Goal: Check status: Check status

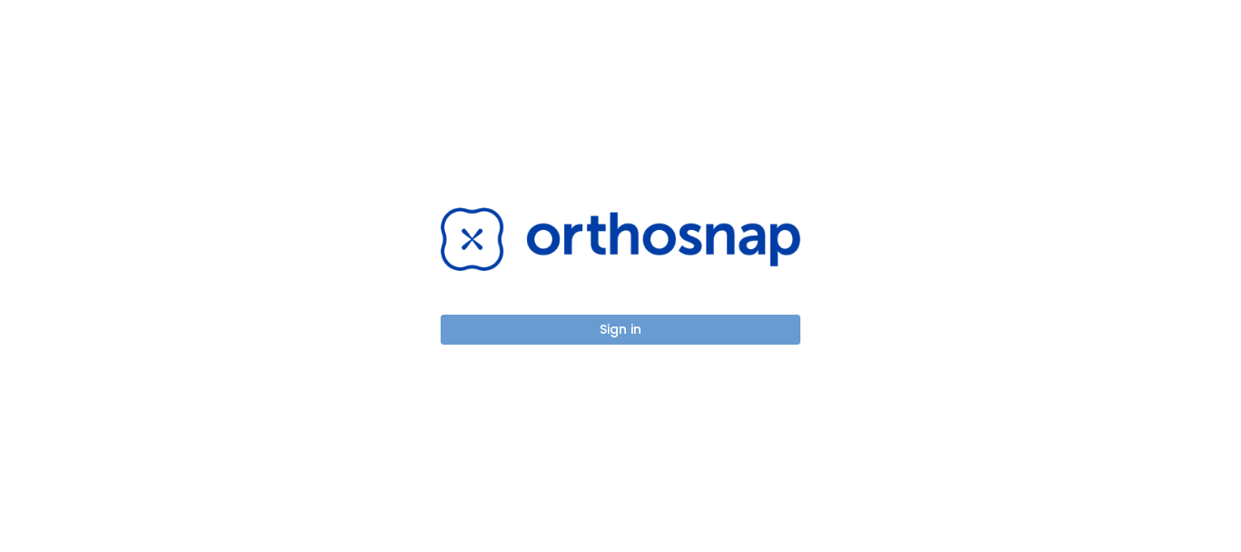
click at [652, 336] on button "Sign in" at bounding box center [621, 329] width 360 height 30
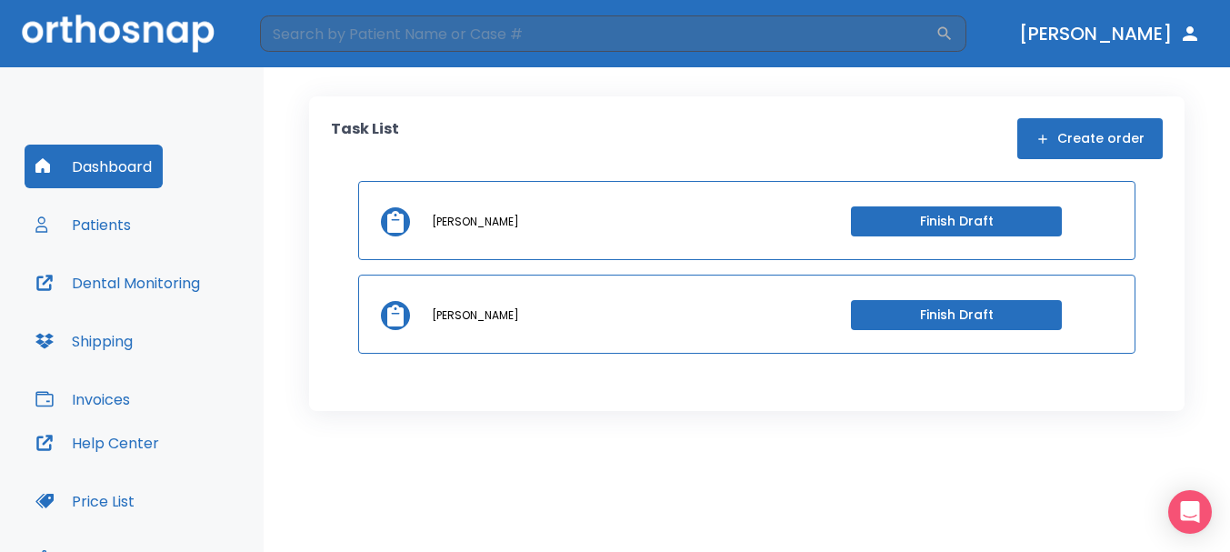
click at [102, 228] on button "Patients" at bounding box center [83, 225] width 117 height 44
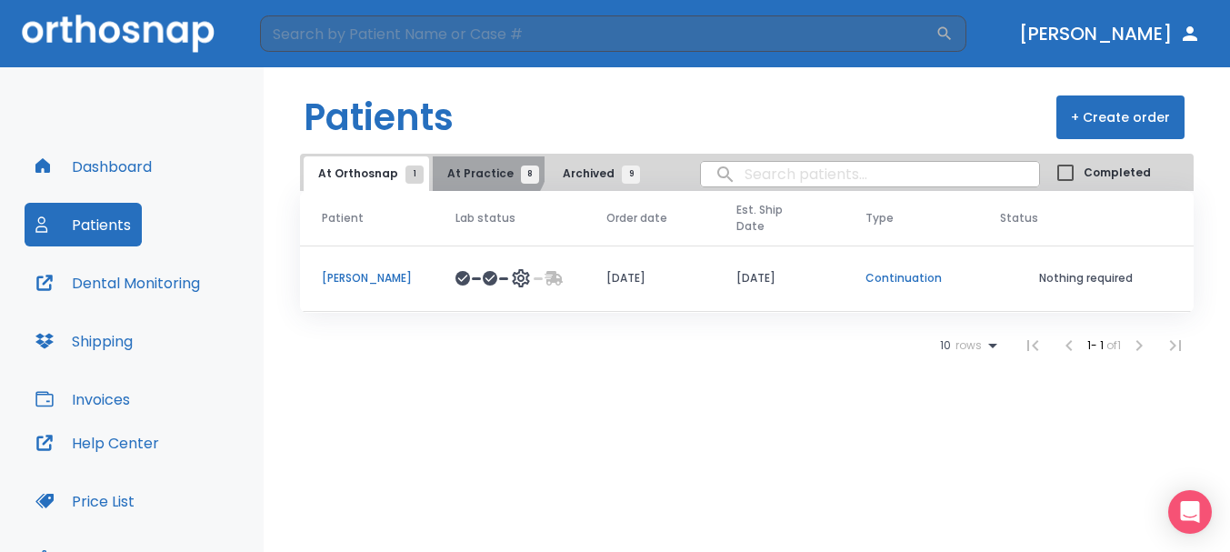
click at [473, 156] on button "At Practice 8" at bounding box center [489, 173] width 112 height 35
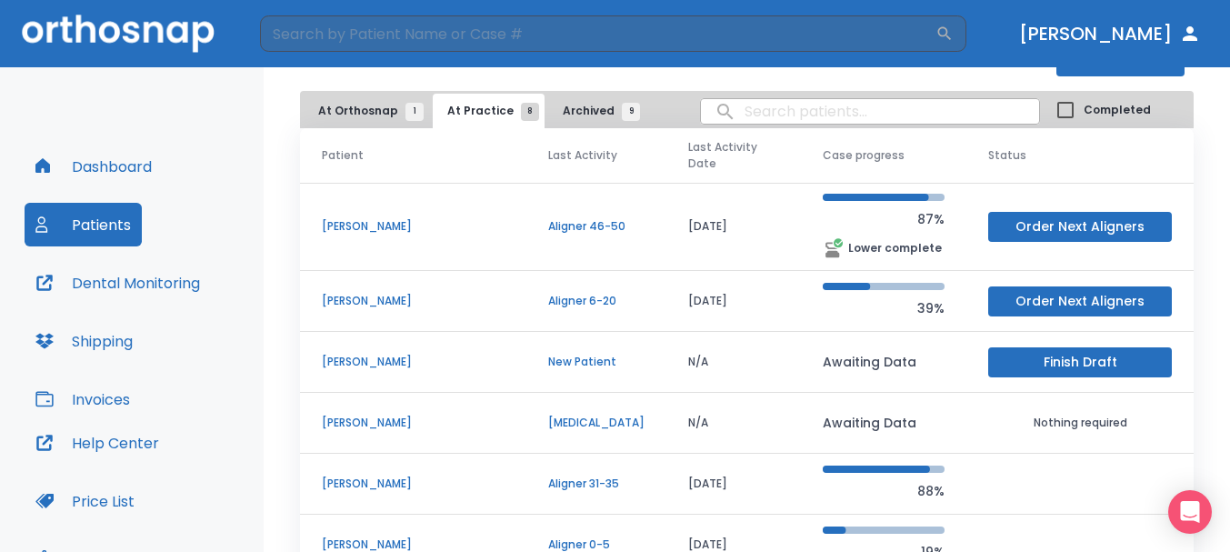
scroll to position [91, 0]
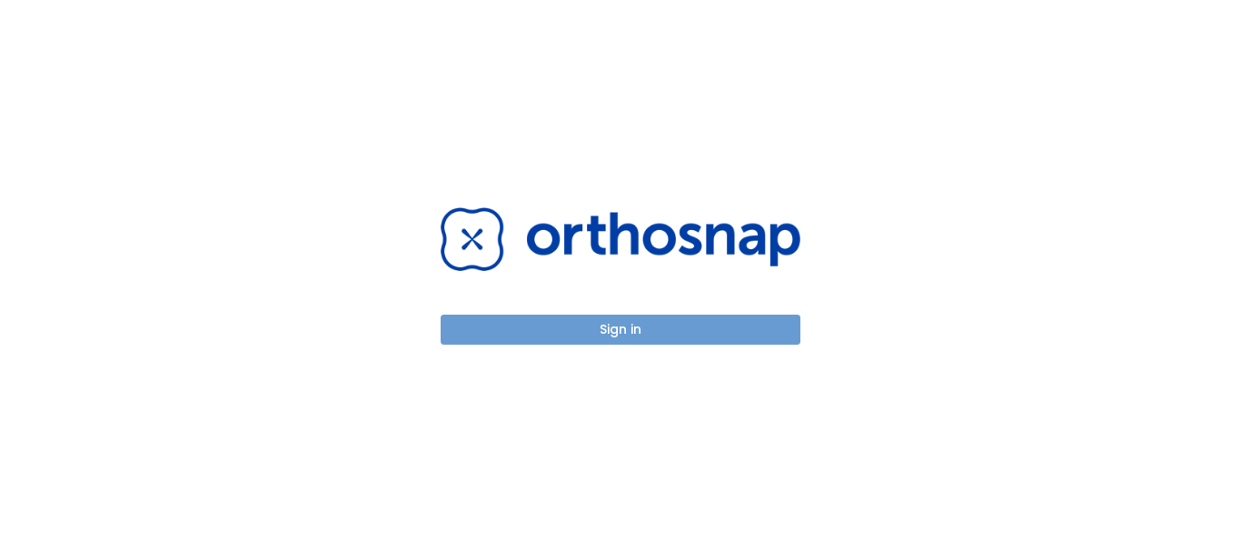
drag, startPoint x: 0, startPoint y: 0, endPoint x: 683, endPoint y: 342, distance: 763.3
click at [683, 342] on button "Sign in" at bounding box center [621, 329] width 360 height 30
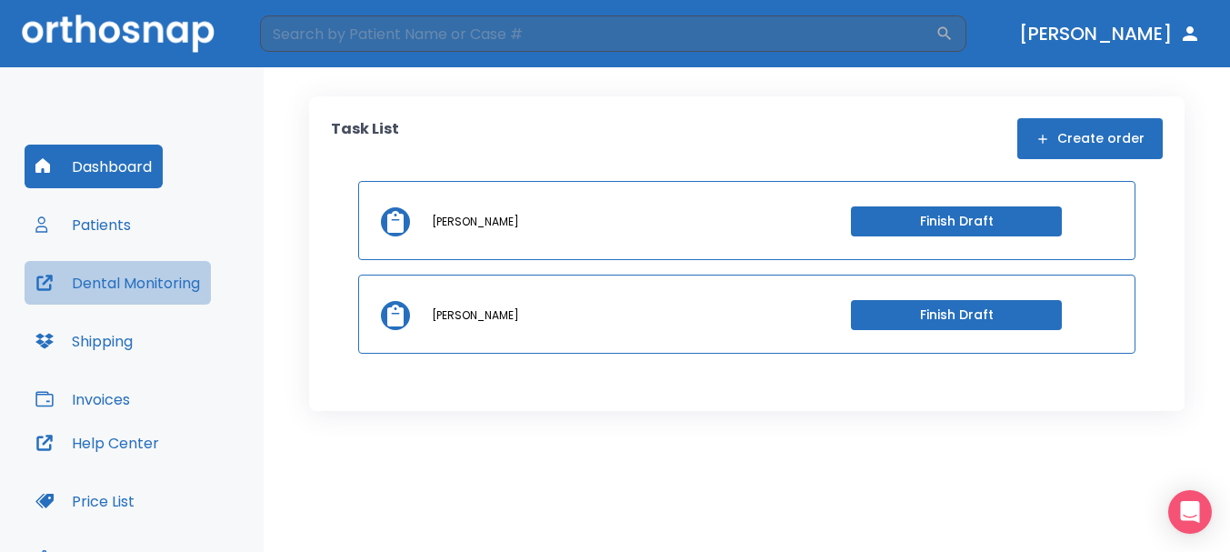
click at [107, 274] on button "Dental Monitoring" at bounding box center [118, 283] width 186 height 44
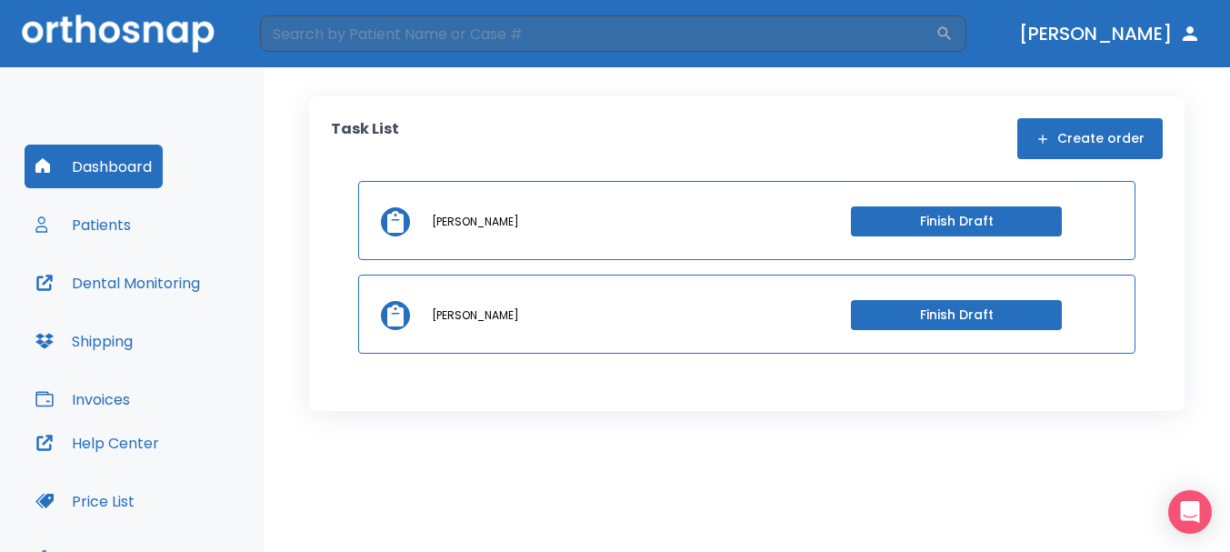
click at [99, 214] on button "Patients" at bounding box center [83, 225] width 117 height 44
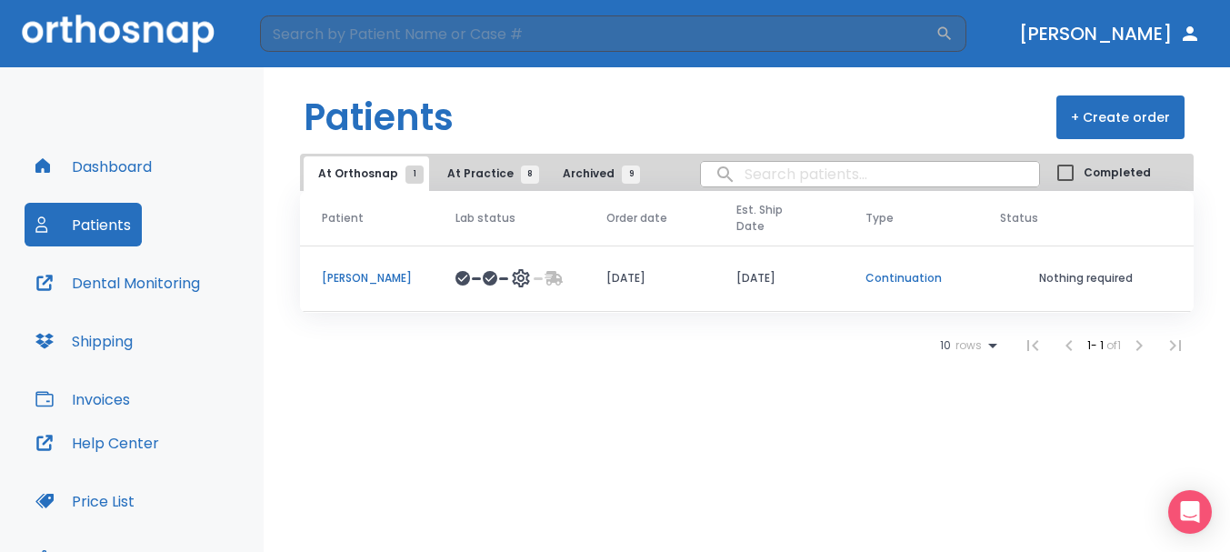
click at [389, 270] on p "Jesse Salazar" at bounding box center [367, 278] width 90 height 16
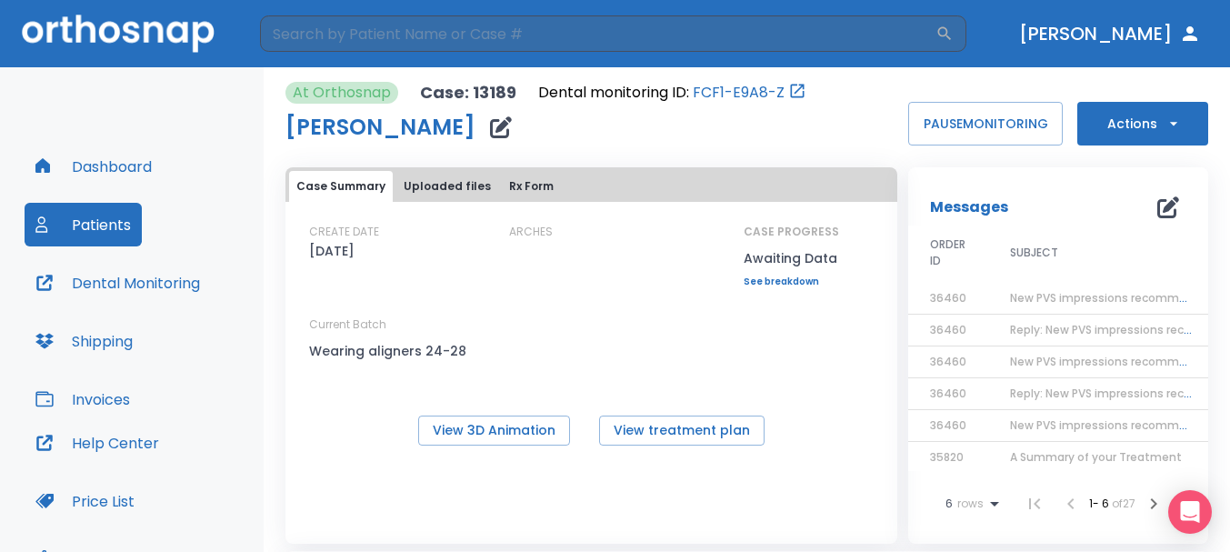
click at [129, 173] on button "Dashboard" at bounding box center [94, 167] width 138 height 44
